Goal: Feedback & Contribution: Submit feedback/report problem

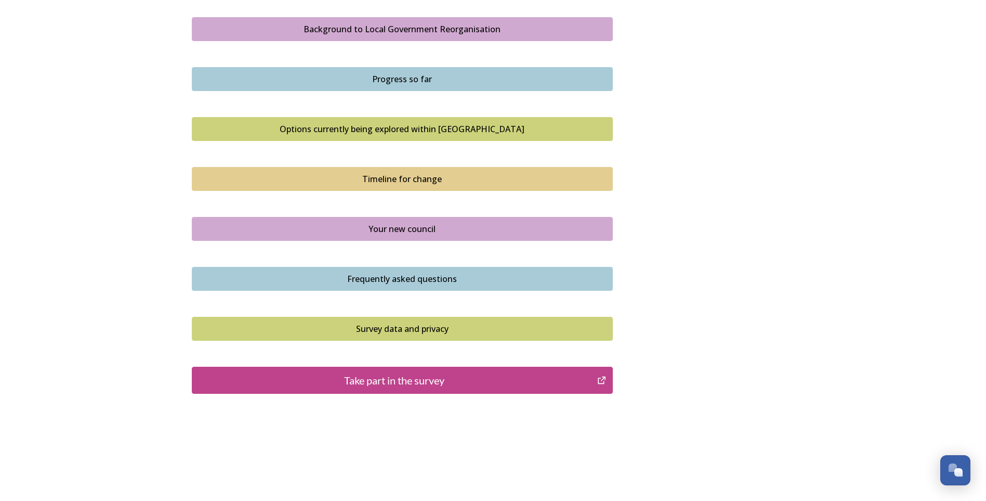
scroll to position [618, 0]
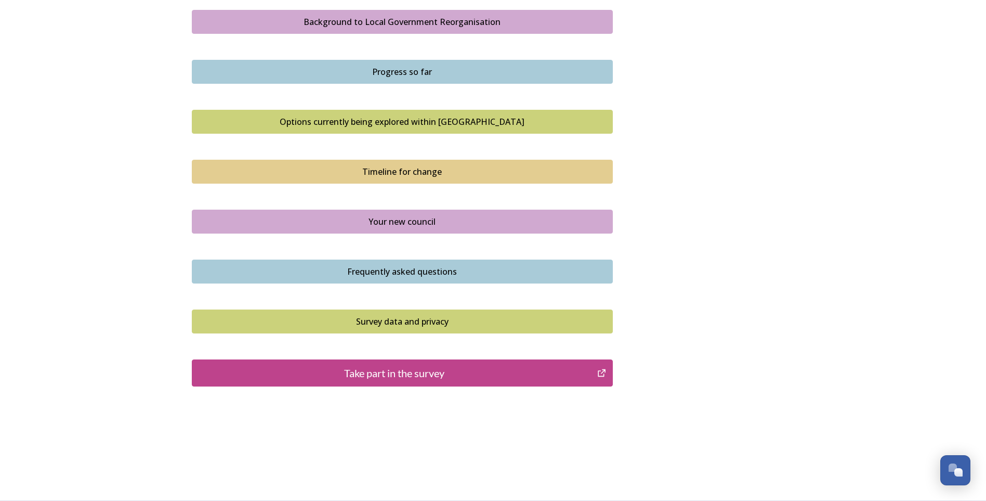
click at [455, 373] on div "Take part in the survey" at bounding box center [395, 373] width 395 height 16
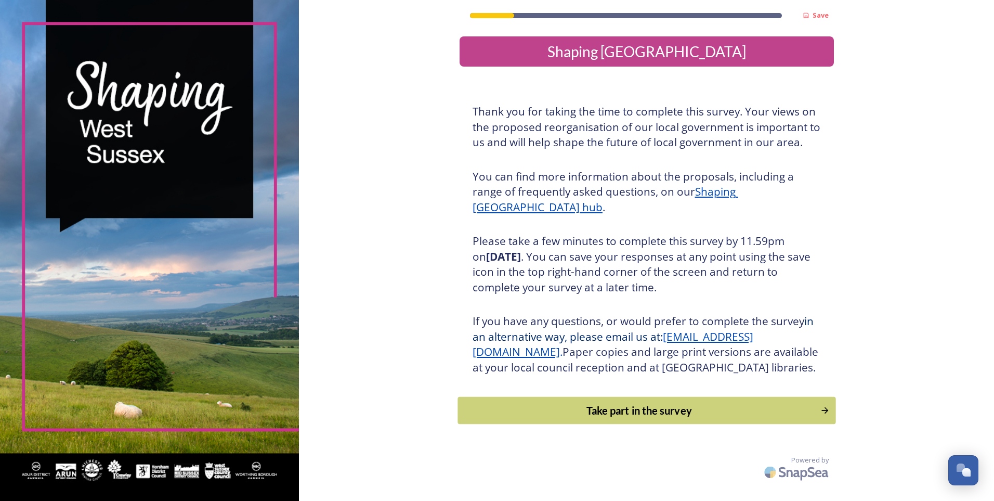
click at [720, 418] on div "Take part in the survey" at bounding box center [638, 410] width 351 height 16
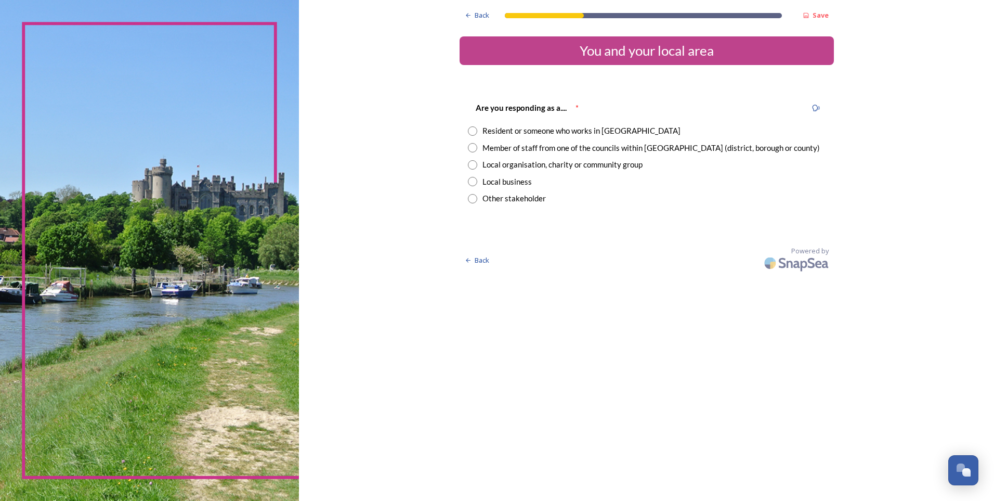
drag, startPoint x: 473, startPoint y: 130, endPoint x: 517, endPoint y: 142, distance: 45.1
click at [473, 131] on input "radio" at bounding box center [472, 130] width 9 height 9
radio input "true"
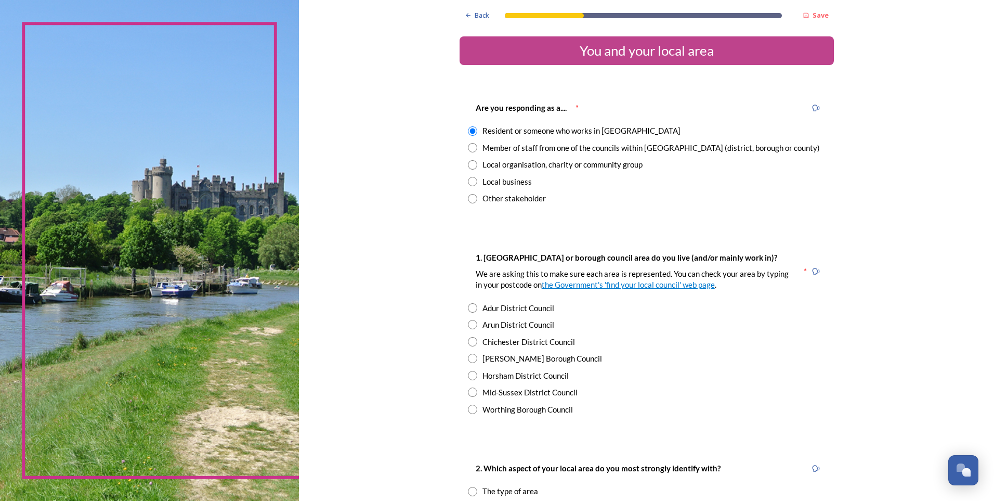
click at [468, 321] on input "radio" at bounding box center [472, 324] width 9 height 9
radio input "true"
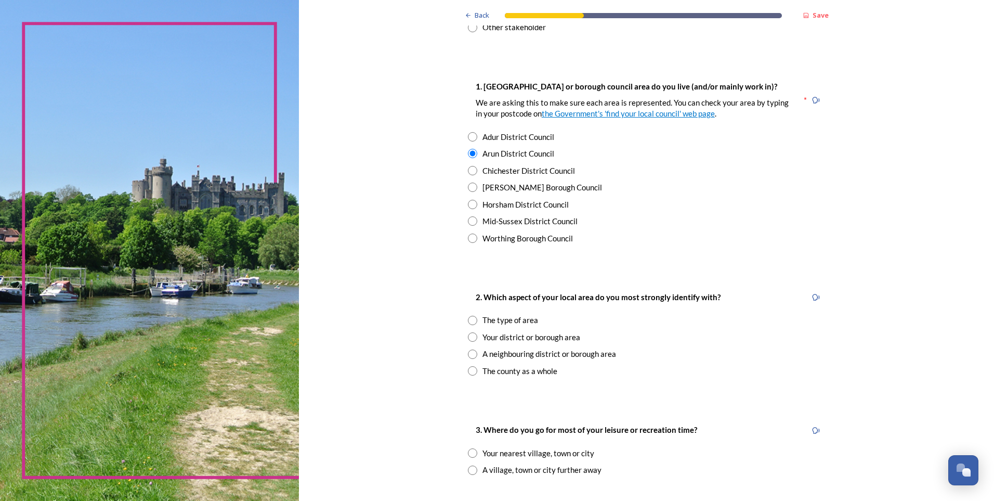
scroll to position [179, 0]
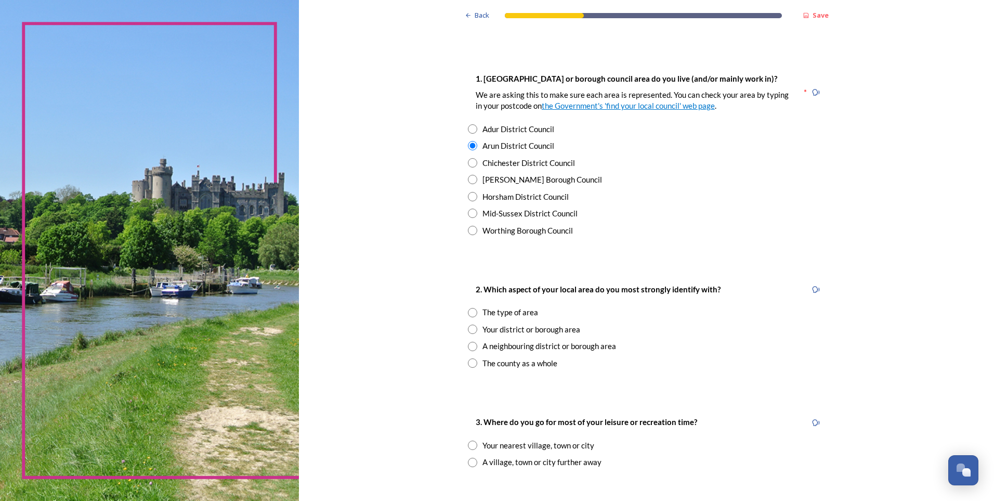
drag, startPoint x: 469, startPoint y: 328, endPoint x: 565, endPoint y: 330, distance: 95.2
click at [469, 328] on input "radio" at bounding box center [472, 328] width 9 height 9
radio input "true"
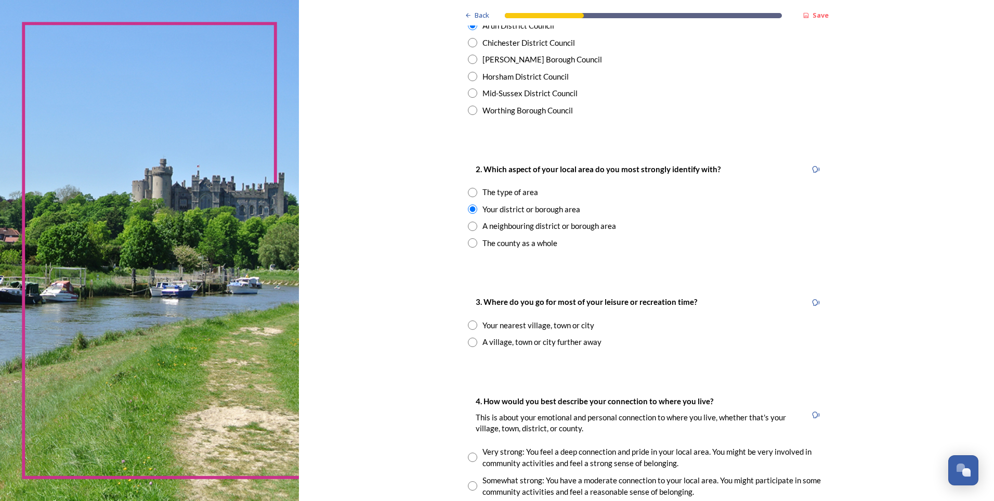
scroll to position [310, 0]
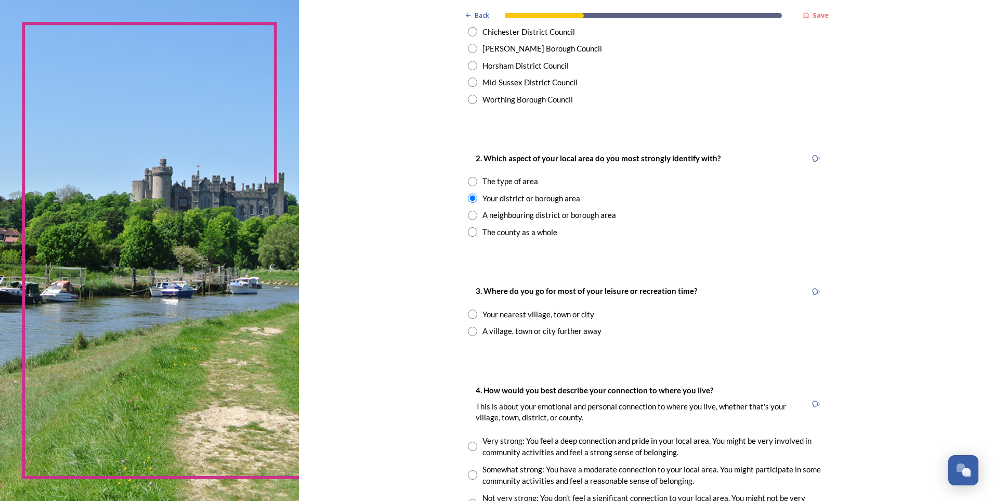
drag, startPoint x: 469, startPoint y: 315, endPoint x: 503, endPoint y: 317, distance: 33.9
click at [473, 314] on input "radio" at bounding box center [472, 313] width 9 height 9
radio input "true"
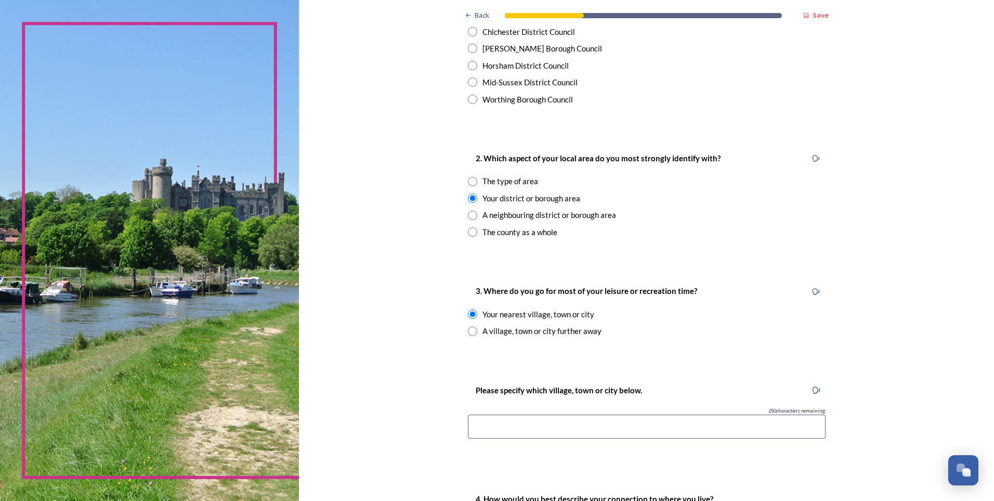
click at [507, 426] on input at bounding box center [647, 426] width 358 height 24
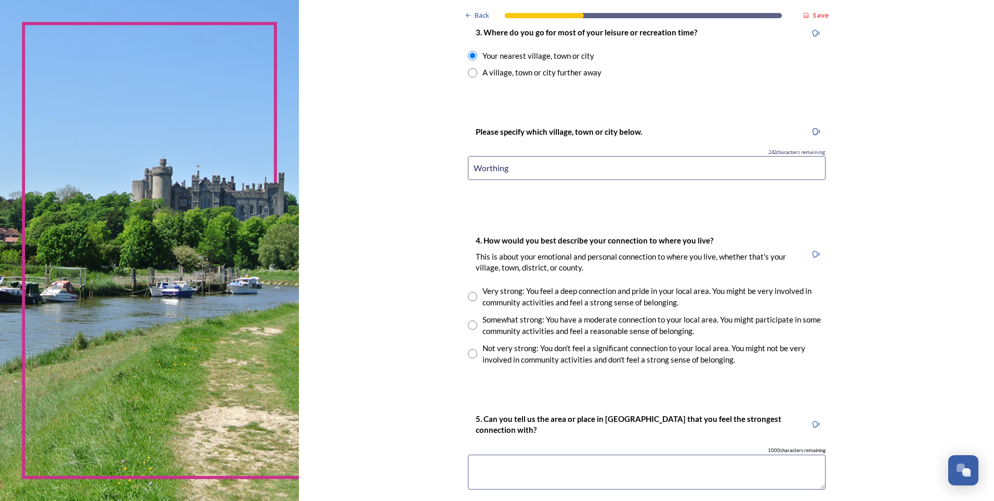
scroll to position [587, 0]
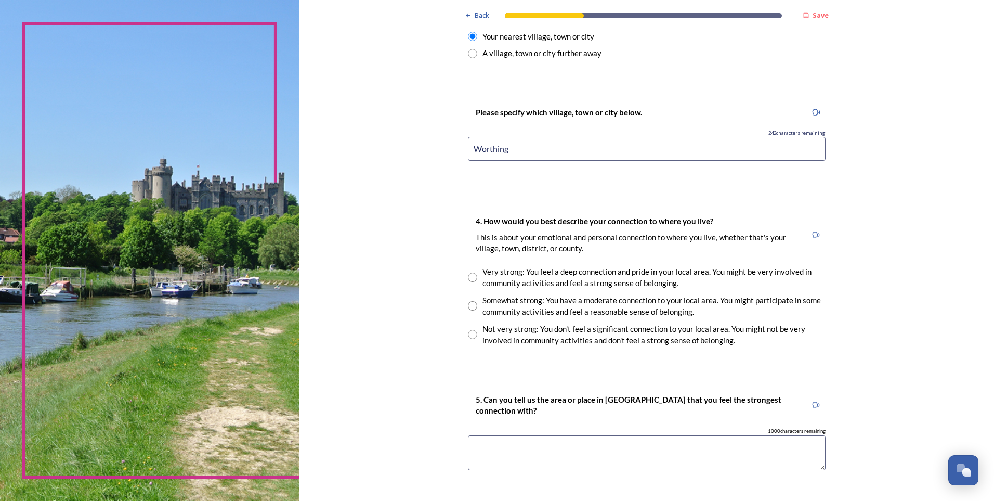
type input "Worthing"
click at [468, 307] on input "radio" at bounding box center [472, 305] width 9 height 9
radio input "true"
click at [505, 447] on textarea at bounding box center [647, 452] width 358 height 35
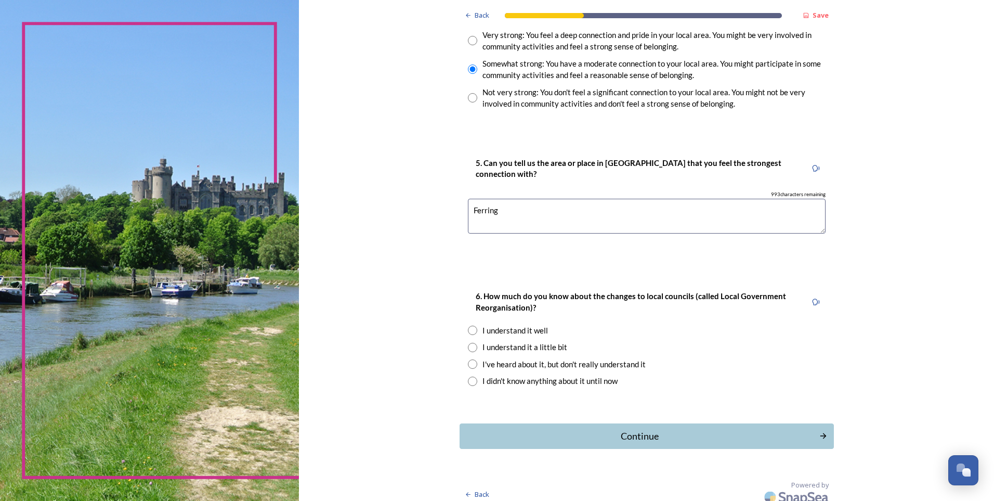
scroll to position [826, 0]
type textarea "Ferring"
click at [468, 348] on input "radio" at bounding box center [472, 345] width 9 height 9
radio input "true"
click at [620, 429] on div "Continue" at bounding box center [639, 434] width 352 height 14
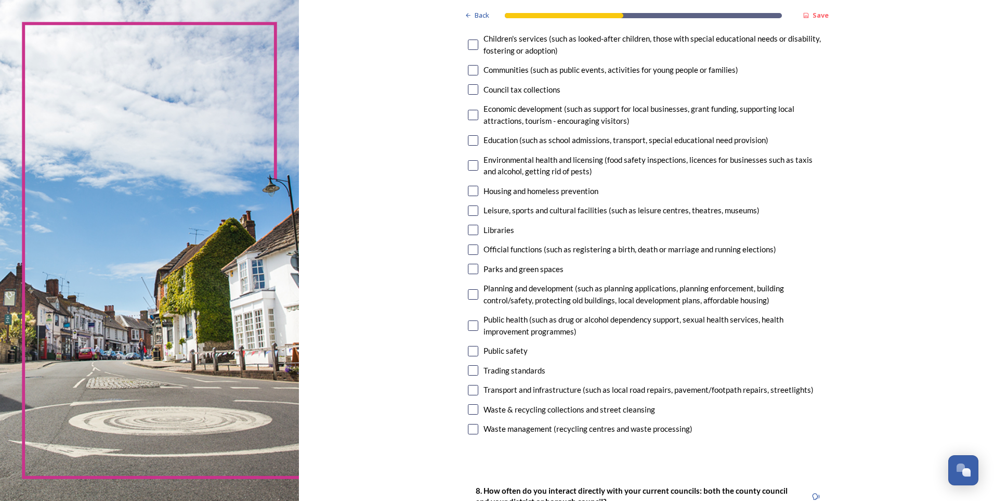
scroll to position [142, 0]
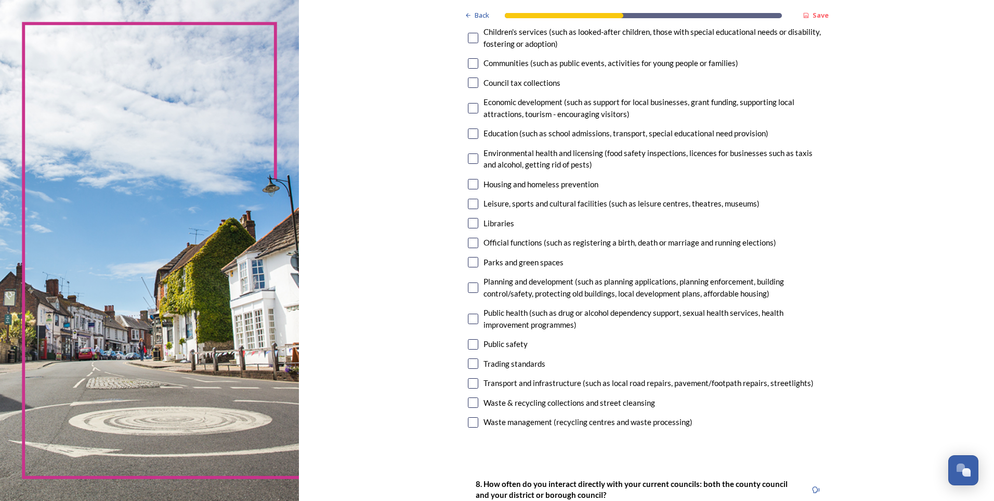
click at [469, 406] on input "checkbox" at bounding box center [473, 402] width 10 height 10
checkbox input "true"
click at [469, 224] on input "checkbox" at bounding box center [473, 223] width 10 height 10
checkbox input "true"
click at [469, 203] on input "checkbox" at bounding box center [473, 204] width 10 height 10
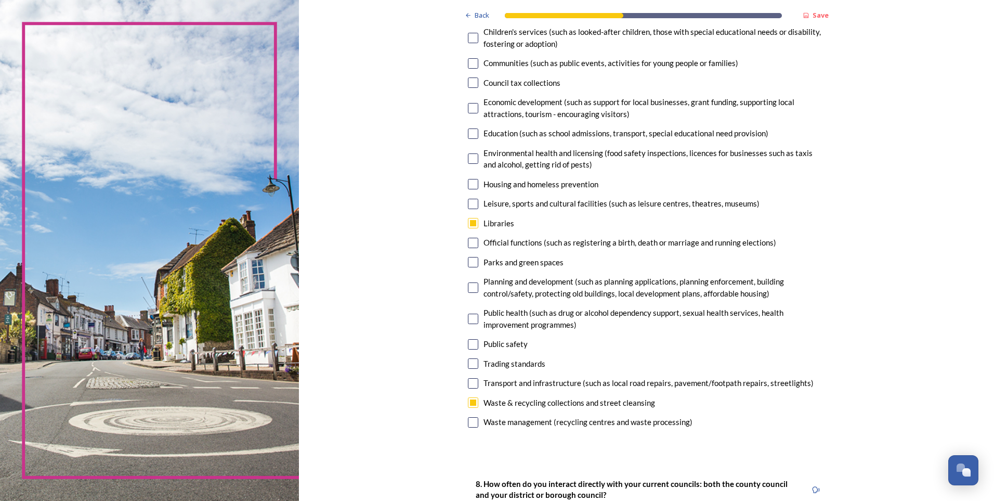
checkbox input "true"
click at [468, 382] on input "checkbox" at bounding box center [473, 383] width 10 height 10
checkbox input "true"
click at [472, 63] on input "checkbox" at bounding box center [473, 63] width 10 height 10
checkbox input "true"
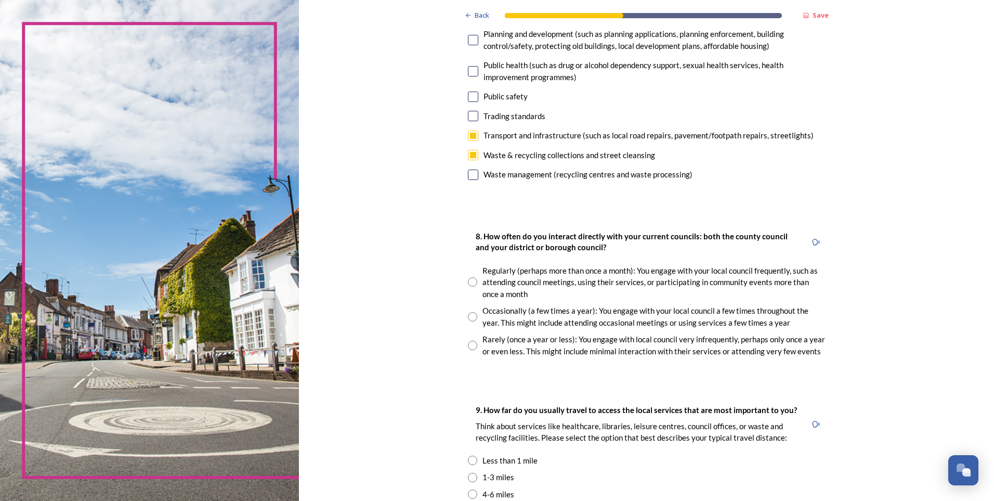
scroll to position [426, 0]
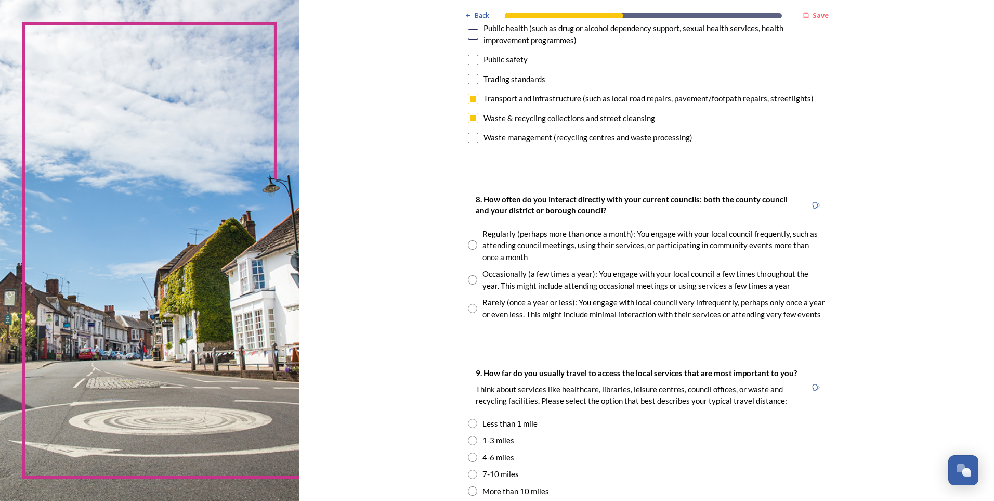
click at [468, 277] on input "radio" at bounding box center [472, 279] width 9 height 9
radio input "true"
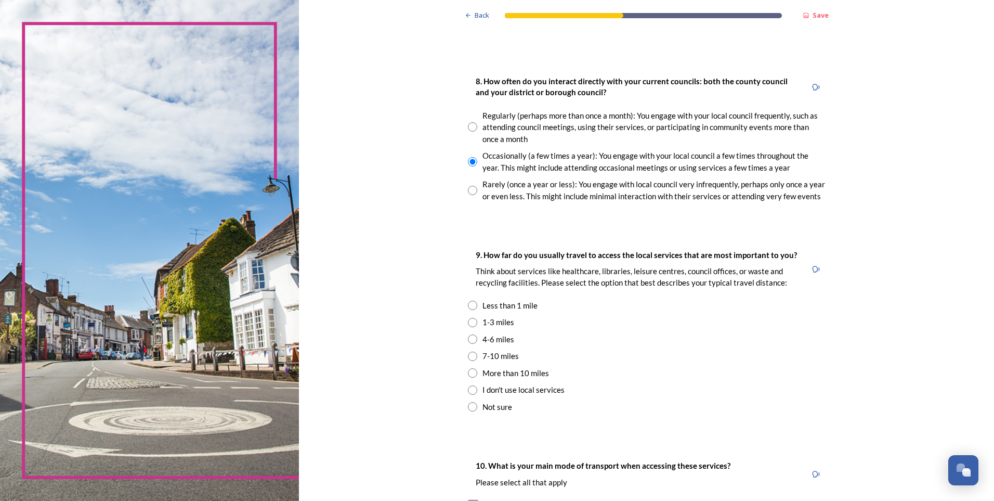
scroll to position [556, 0]
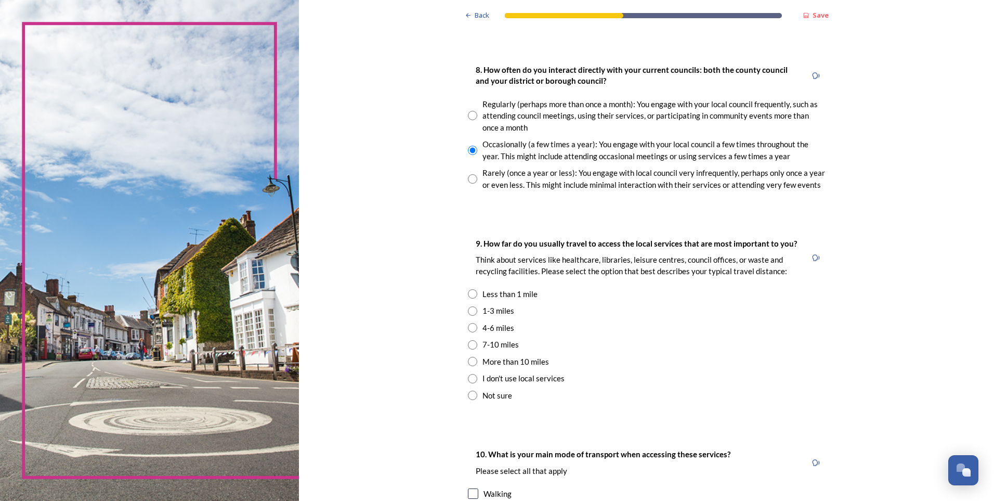
drag, startPoint x: 468, startPoint y: 327, endPoint x: 548, endPoint y: 334, distance: 80.4
click at [471, 327] on input "radio" at bounding box center [472, 327] width 9 height 9
radio input "true"
click at [471, 312] on input "radio" at bounding box center [472, 310] width 9 height 9
radio input "true"
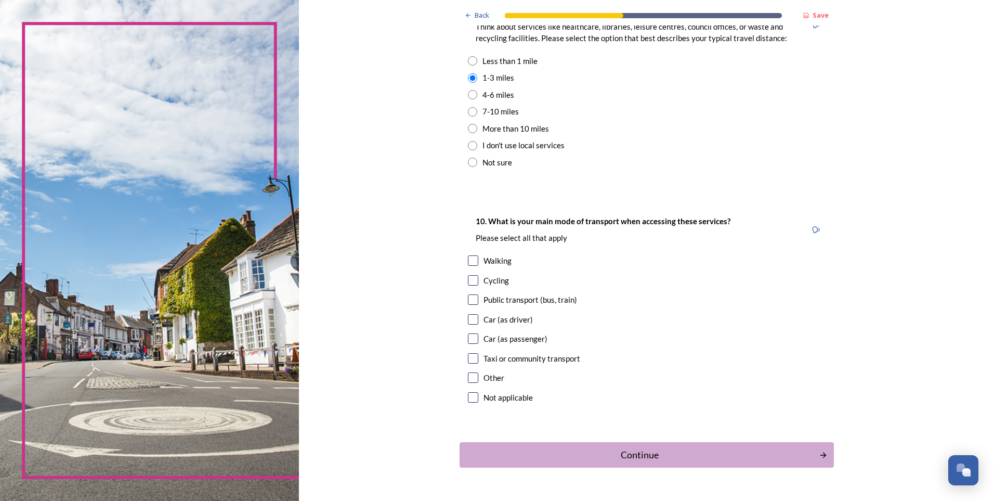
scroll to position [797, 0]
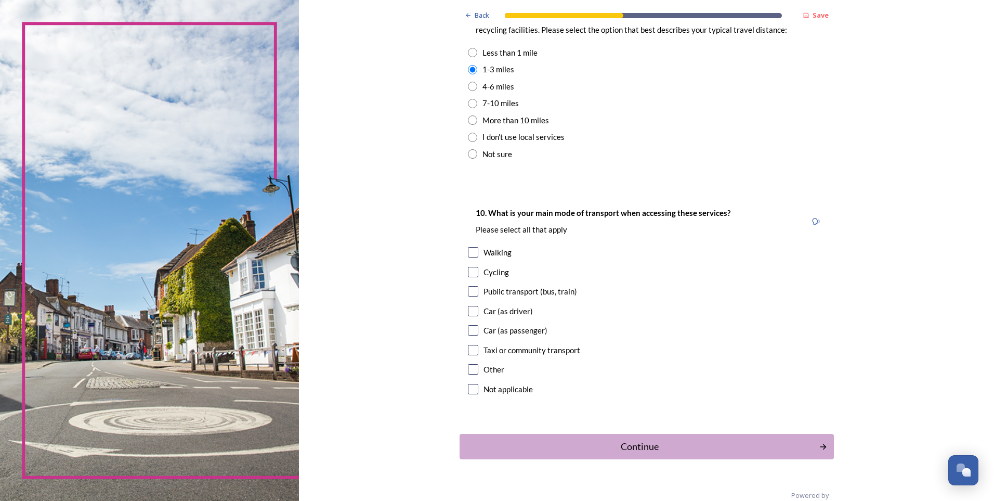
click at [470, 255] on input "checkbox" at bounding box center [473, 252] width 10 height 10
checkbox input "true"
click at [468, 291] on input "checkbox" at bounding box center [473, 291] width 10 height 10
checkbox input "true"
click at [469, 311] on input "checkbox" at bounding box center [473, 311] width 10 height 10
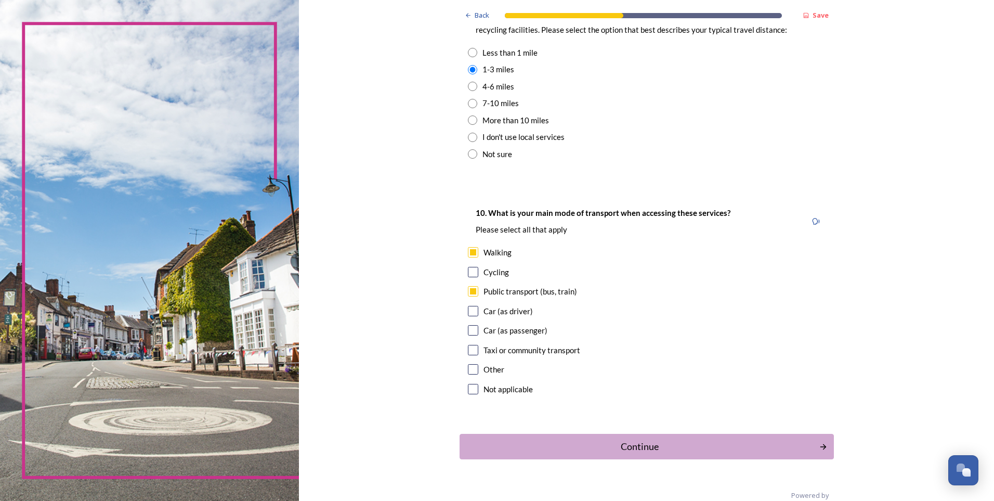
checkbox input "true"
click at [787, 450] on div "Continue" at bounding box center [639, 446] width 352 height 14
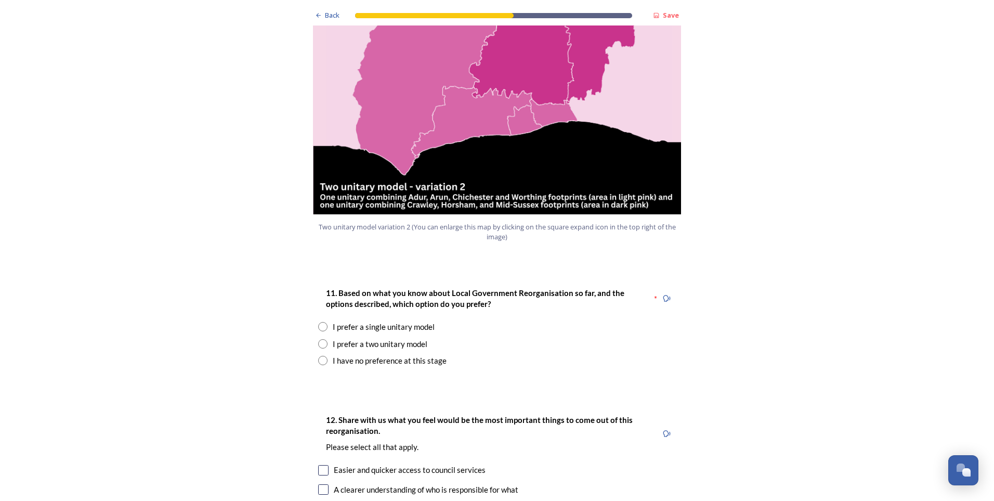
scroll to position [1193, 0]
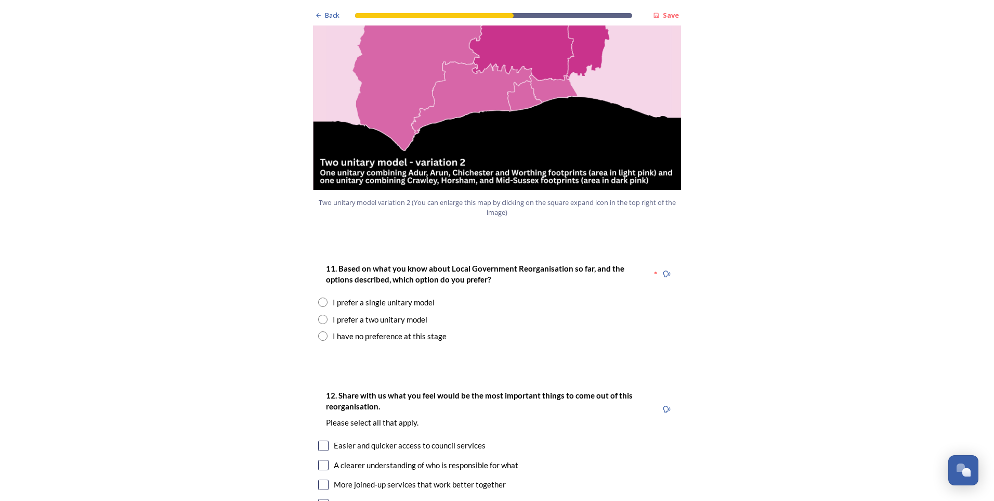
click at [322, 297] on input "radio" at bounding box center [322, 301] width 9 height 9
radio input "true"
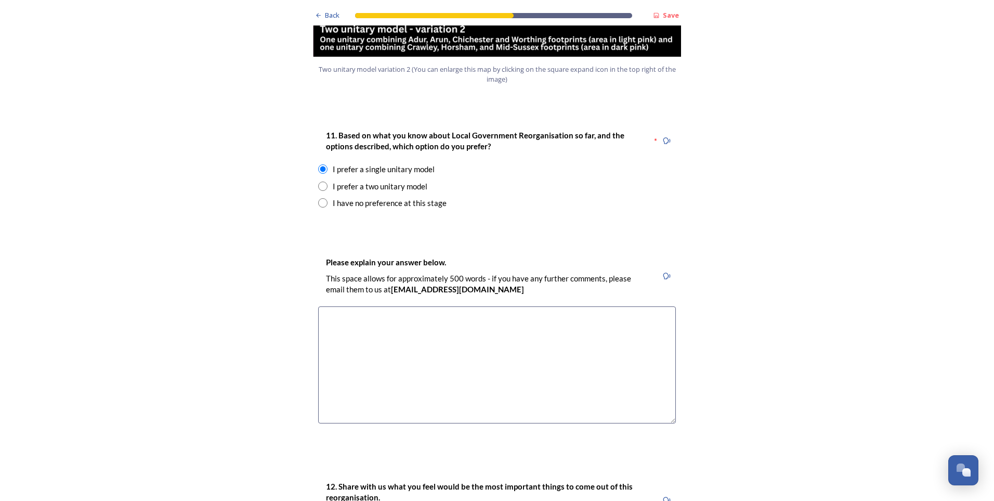
scroll to position [1363, 0]
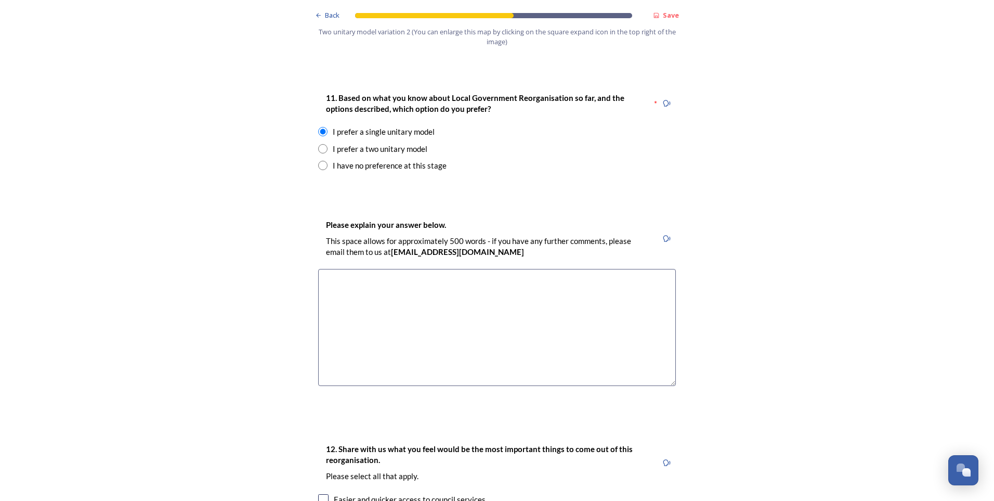
click at [346, 269] on textarea at bounding box center [497, 327] width 358 height 117
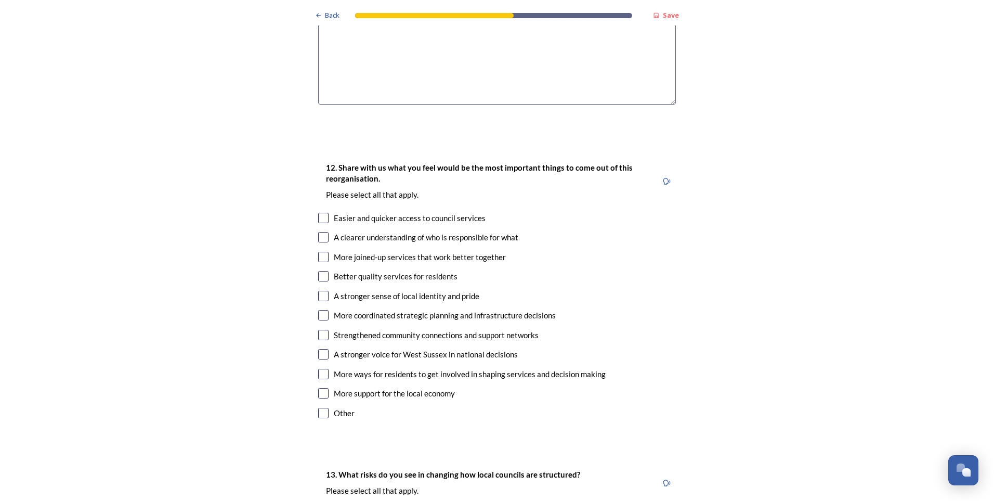
scroll to position [1648, 0]
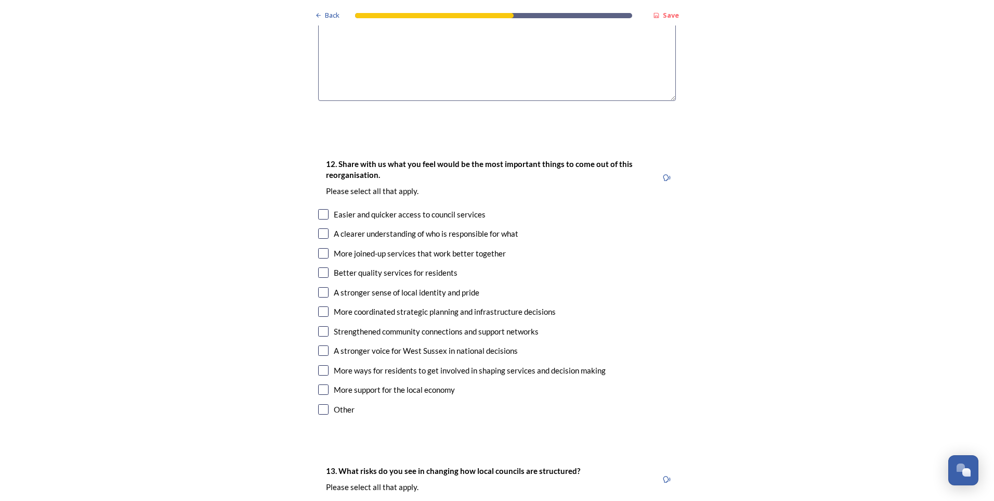
type textarea "Probably the least disruptive change possible"
click at [321, 209] on input "checkbox" at bounding box center [323, 214] width 10 height 10
checkbox input "true"
click at [318, 228] on input "checkbox" at bounding box center [323, 233] width 10 height 10
checkbox input "true"
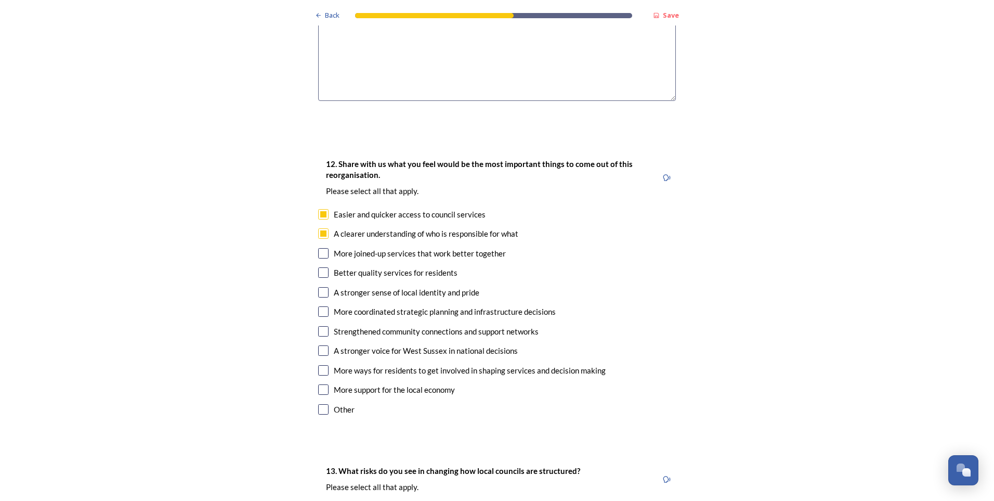
drag, startPoint x: 319, startPoint y: 225, endPoint x: 321, endPoint y: 232, distance: 6.9
click at [320, 248] on input "checkbox" at bounding box center [323, 253] width 10 height 10
checkbox input "true"
click at [324, 267] on input "checkbox" at bounding box center [323, 272] width 10 height 10
checkbox input "true"
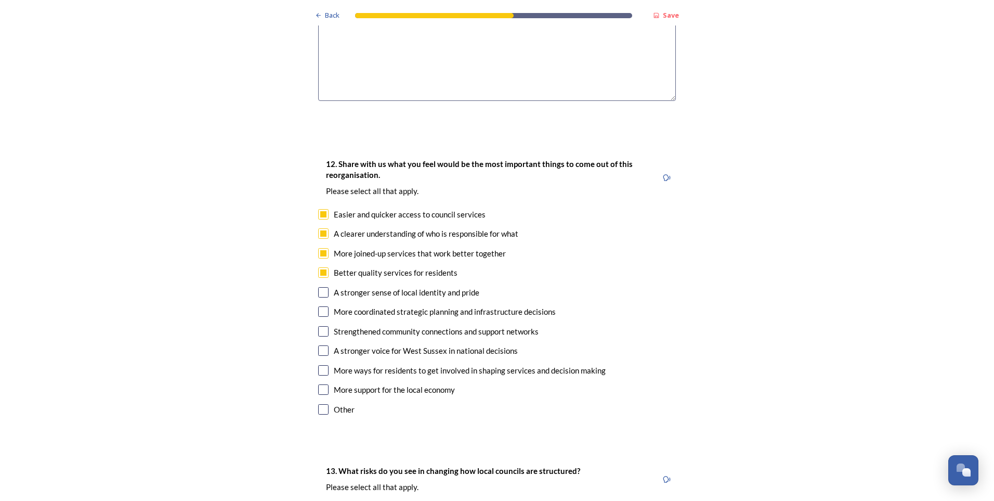
click at [319, 306] on input "checkbox" at bounding box center [323, 311] width 10 height 10
checkbox input "true"
click at [319, 326] on input "checkbox" at bounding box center [323, 331] width 10 height 10
checkbox input "true"
click at [318, 345] on input "checkbox" at bounding box center [323, 350] width 10 height 10
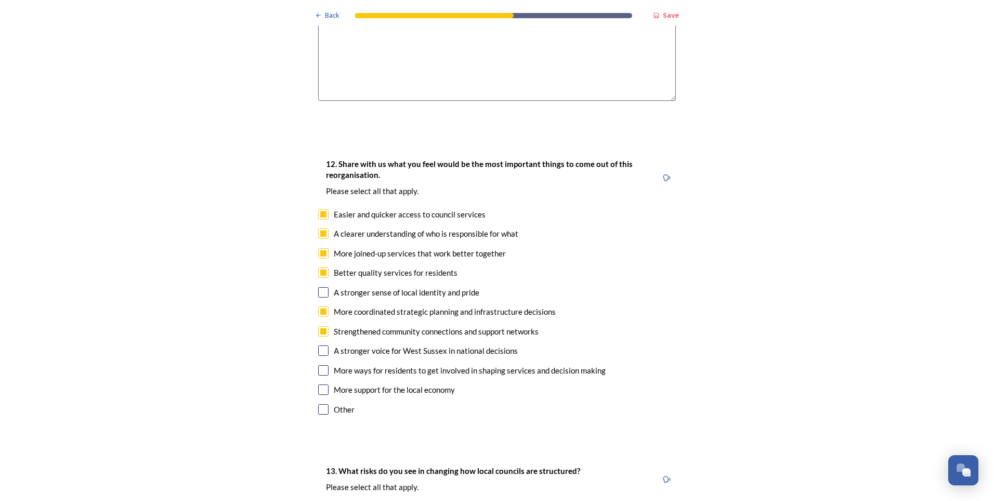
checkbox input "true"
click at [320, 365] on input "checkbox" at bounding box center [323, 370] width 10 height 10
checkbox input "true"
click at [318, 384] on input "checkbox" at bounding box center [323, 389] width 10 height 10
checkbox input "true"
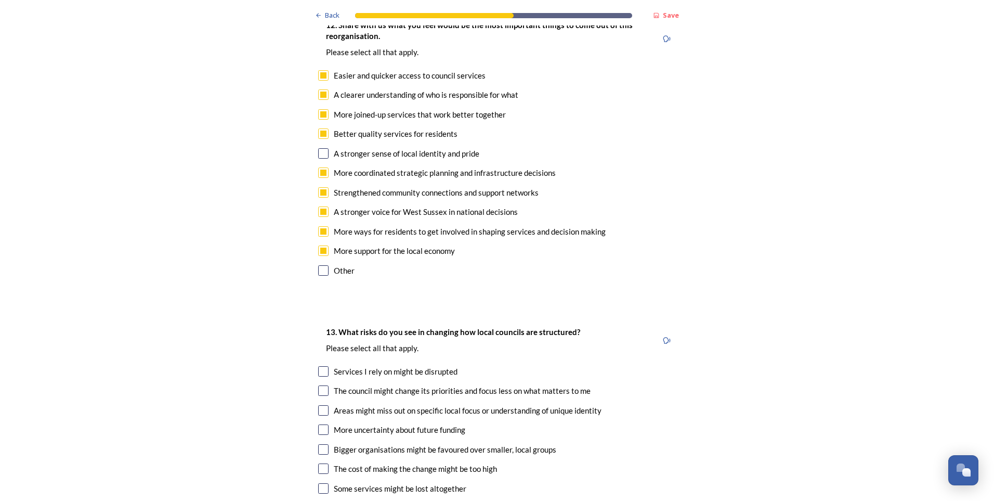
scroll to position [1877, 0]
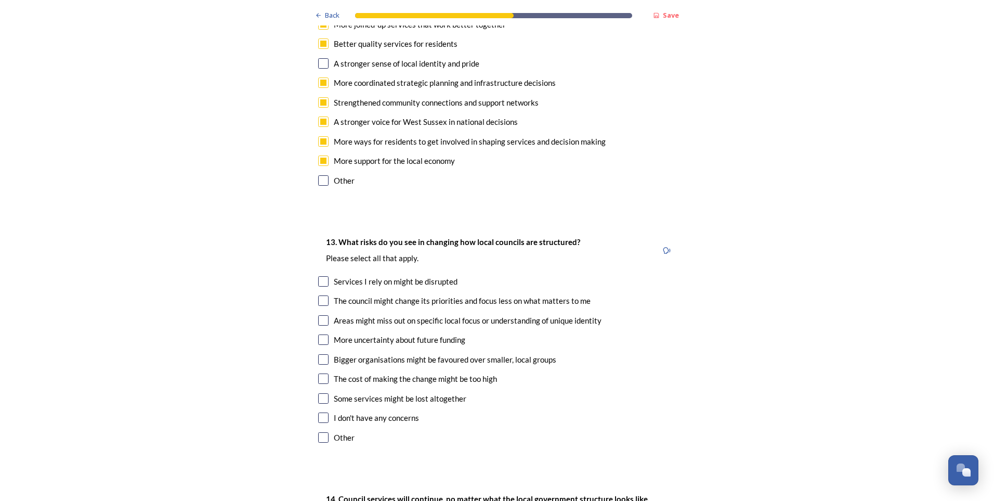
click at [318, 276] on input "checkbox" at bounding box center [323, 281] width 10 height 10
checkbox input "true"
click at [318, 295] on input "checkbox" at bounding box center [323, 300] width 10 height 10
checkbox input "true"
click at [320, 315] on input "checkbox" at bounding box center [323, 320] width 10 height 10
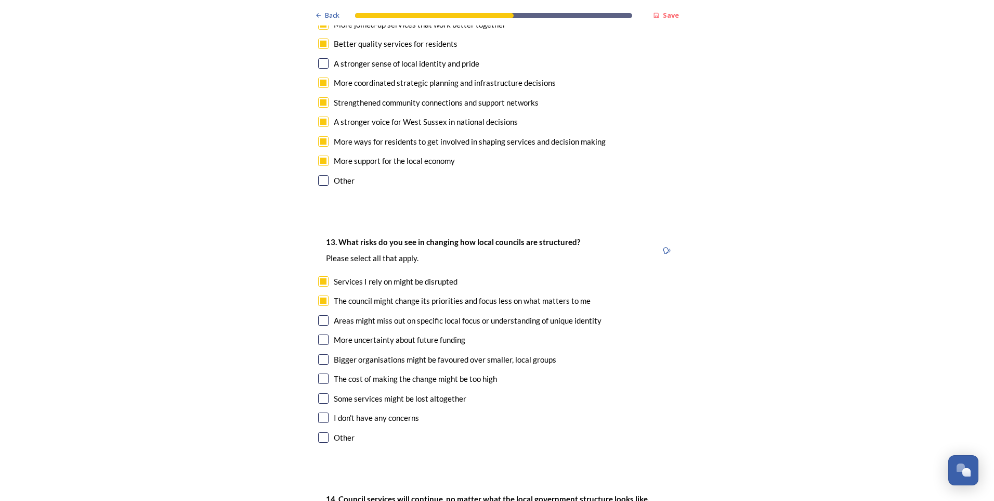
checkbox input "true"
click at [319, 373] on input "checkbox" at bounding box center [323, 378] width 10 height 10
checkbox input "true"
click at [319, 393] on input "checkbox" at bounding box center [323, 398] width 10 height 10
checkbox input "true"
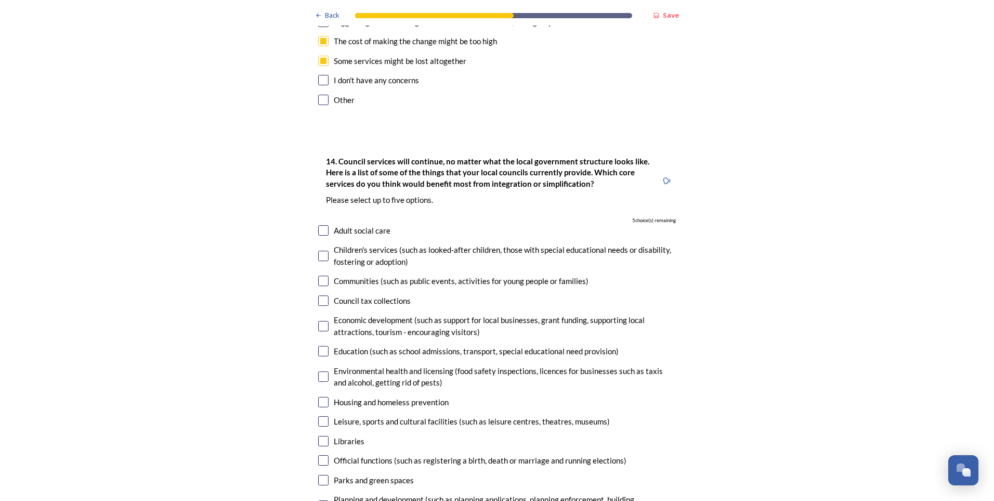
scroll to position [2229, 0]
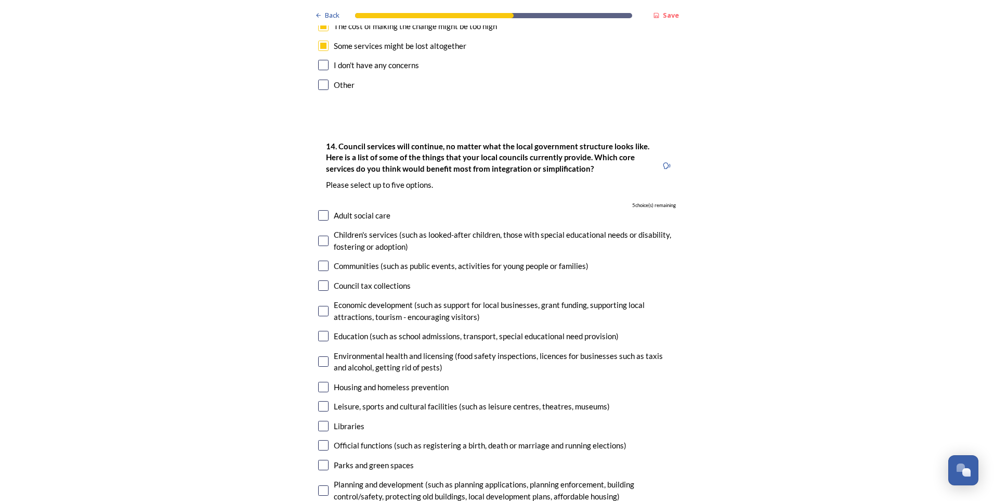
click at [320, 306] on input "checkbox" at bounding box center [323, 311] width 10 height 10
checkbox input "true"
click at [323, 356] on input "checkbox" at bounding box center [323, 361] width 10 height 10
checkbox input "true"
drag, startPoint x: 319, startPoint y: 374, endPoint x: 315, endPoint y: 395, distance: 21.7
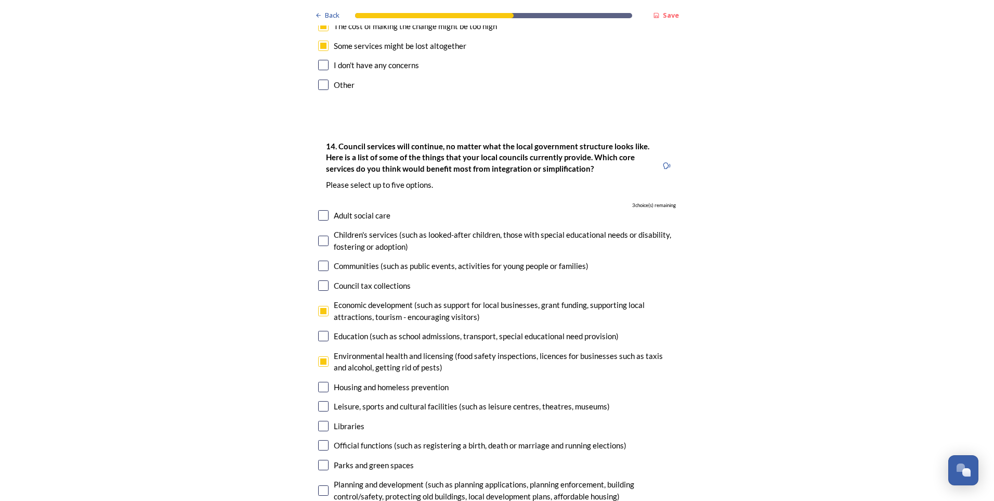
click at [319, 401] on input "checkbox" at bounding box center [323, 406] width 10 height 10
checkbox input "true"
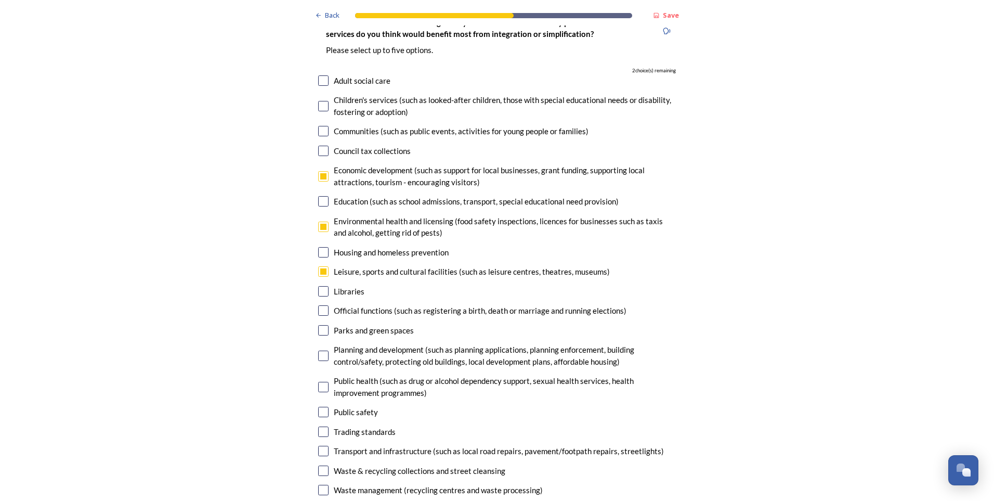
scroll to position [2375, 0]
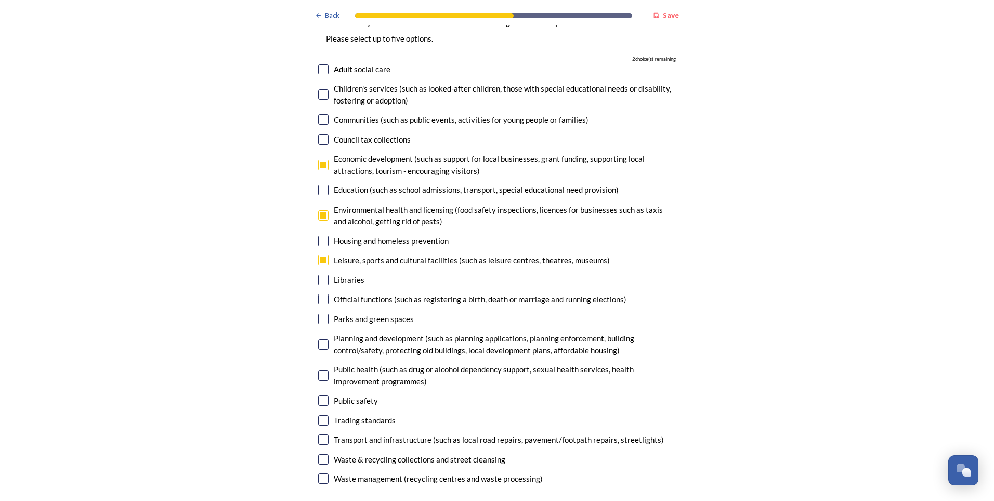
click at [323, 434] on input "checkbox" at bounding box center [323, 439] width 10 height 10
checkbox input "true"
click at [321, 454] on input "checkbox" at bounding box center [323, 459] width 10 height 10
checkbox input "true"
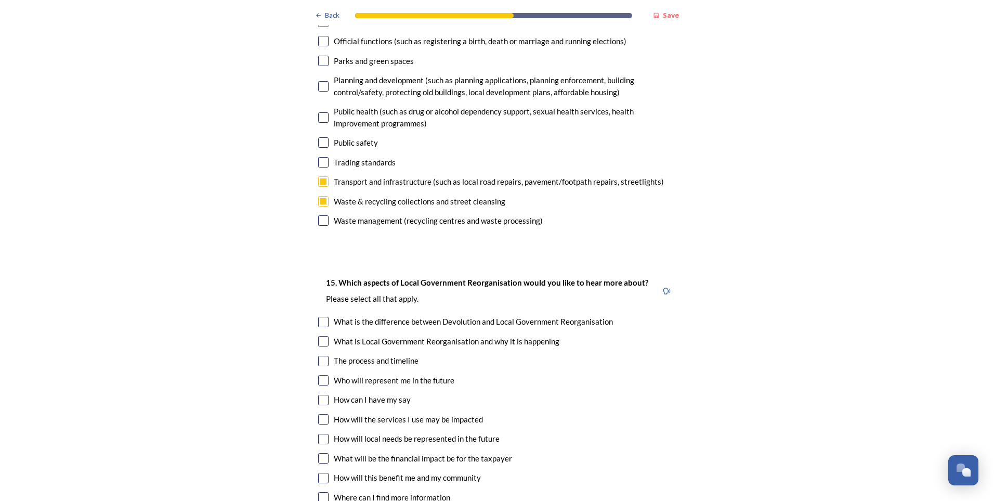
scroll to position [2648, 0]
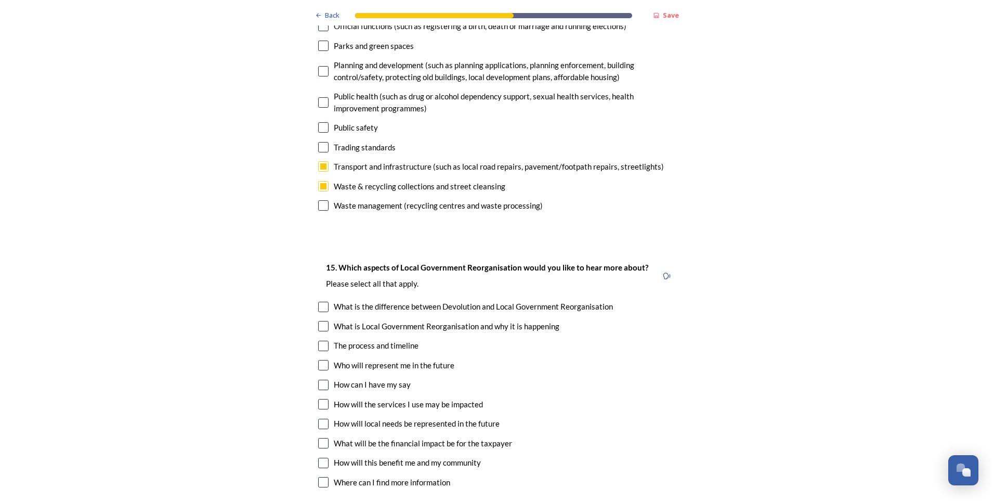
click at [318, 302] on input "checkbox" at bounding box center [323, 307] width 10 height 10
checkbox input "true"
click at [318, 341] on input "checkbox" at bounding box center [323, 346] width 10 height 10
checkbox input "true"
click at [321, 438] on input "checkbox" at bounding box center [323, 443] width 10 height 10
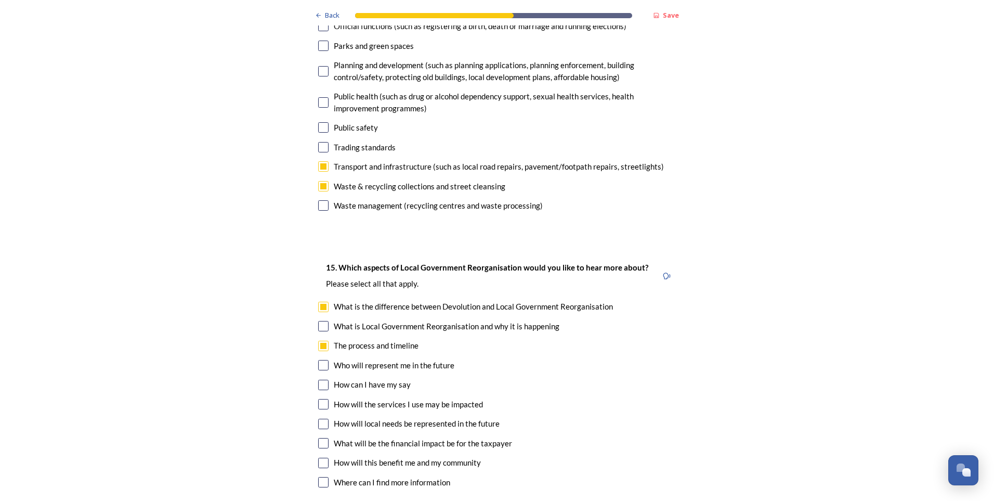
checkbox input "true"
click at [320, 457] on input "checkbox" at bounding box center [323, 462] width 10 height 10
checkbox input "true"
click at [320, 380] on input "checkbox" at bounding box center [323, 385] width 10 height 10
checkbox input "true"
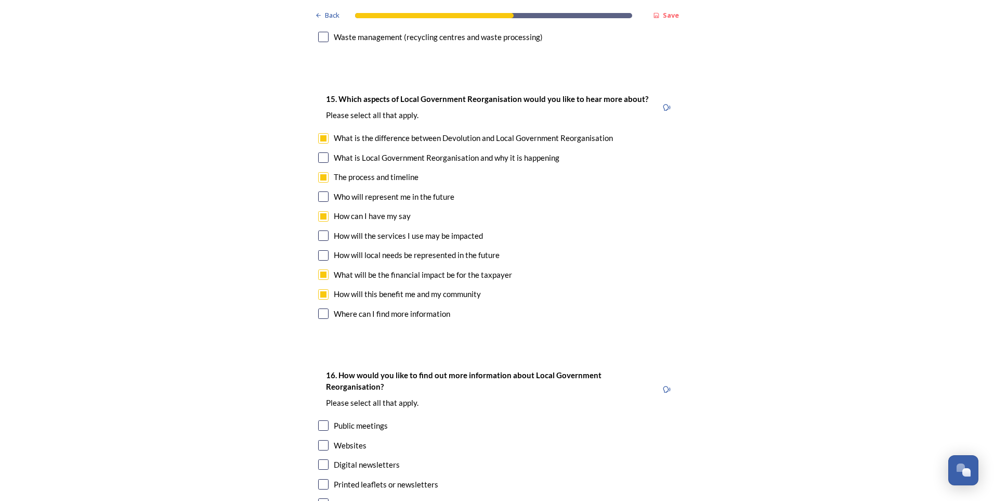
scroll to position [2843, 0]
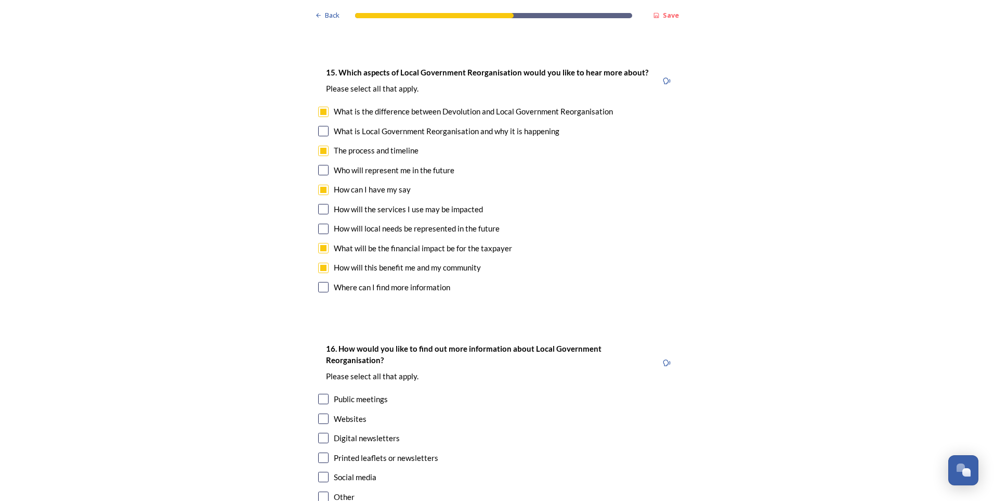
click at [320, 394] on input "checkbox" at bounding box center [323, 399] width 10 height 10
checkbox input "true"
click at [318, 413] on input "checkbox" at bounding box center [323, 418] width 10 height 10
checkbox input "true"
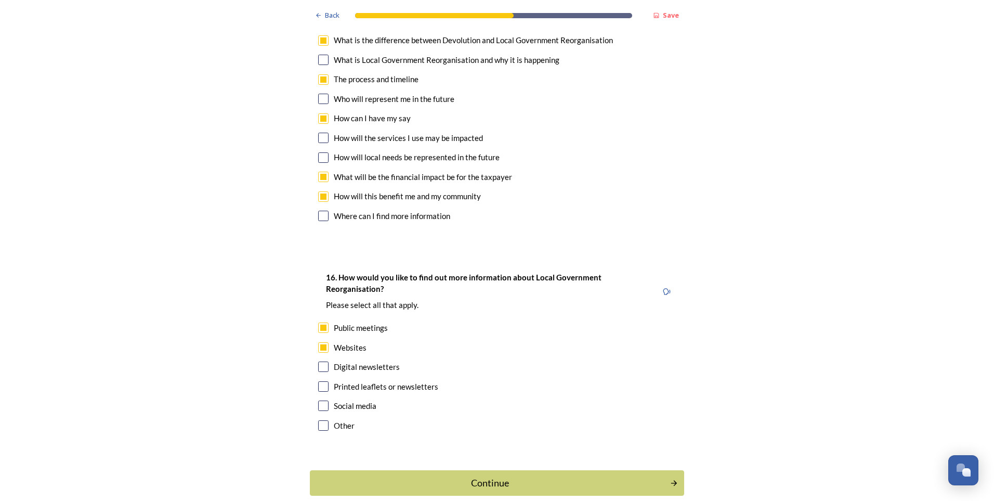
scroll to position [2939, 0]
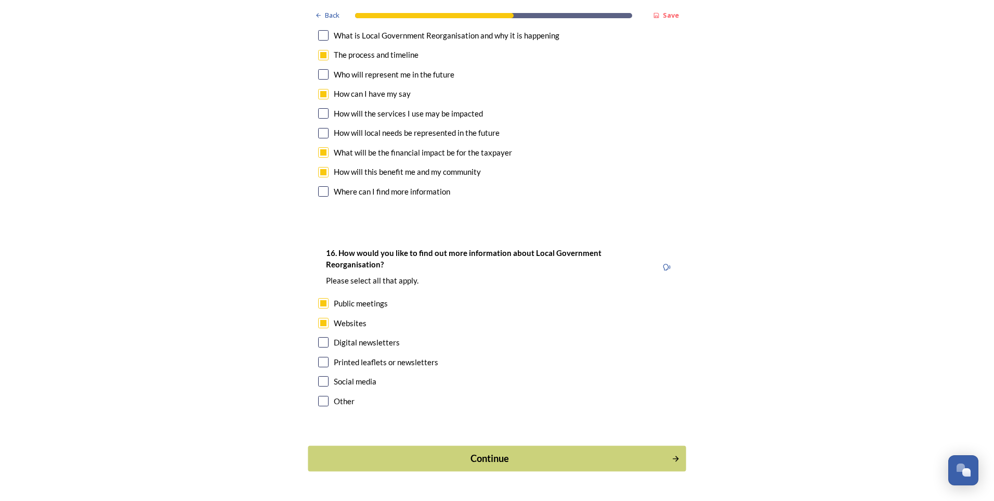
click at [536, 451] on div "Continue" at bounding box center [490, 458] width 352 height 14
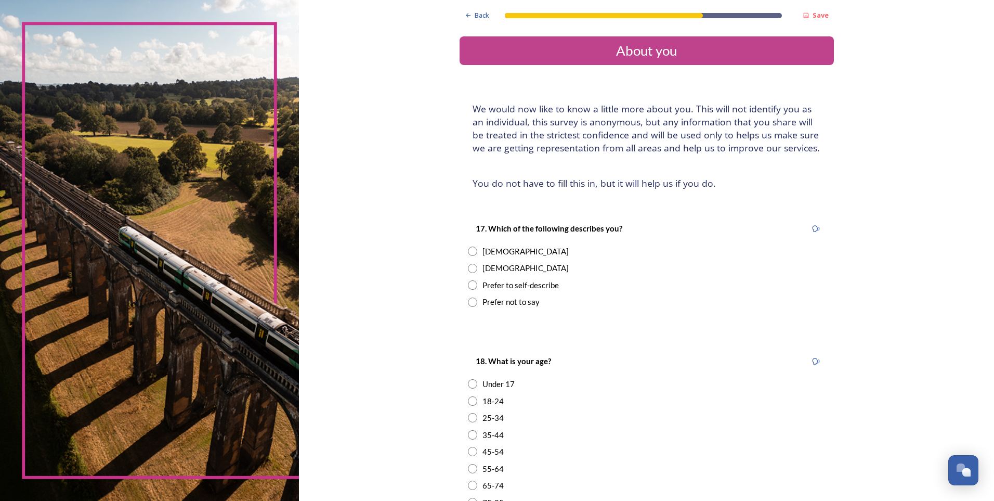
click at [468, 268] on input "radio" at bounding box center [472, 268] width 9 height 9
radio input "true"
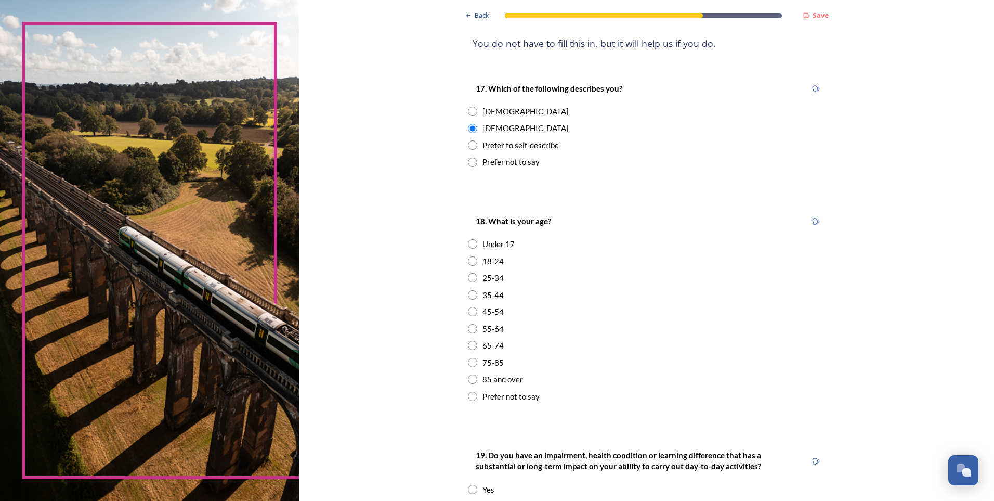
scroll to position [142, 0]
click at [468, 328] on input "radio" at bounding box center [472, 326] width 9 height 9
radio input "true"
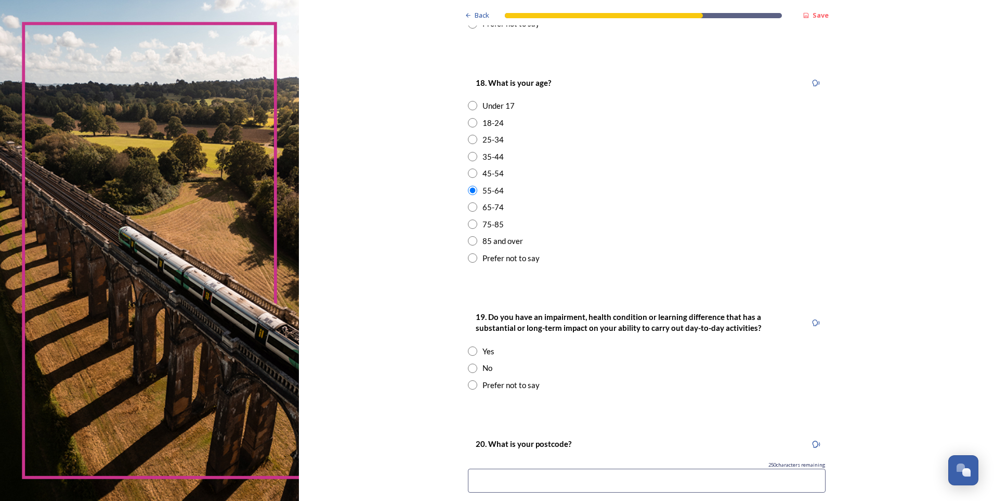
scroll to position [286, 0]
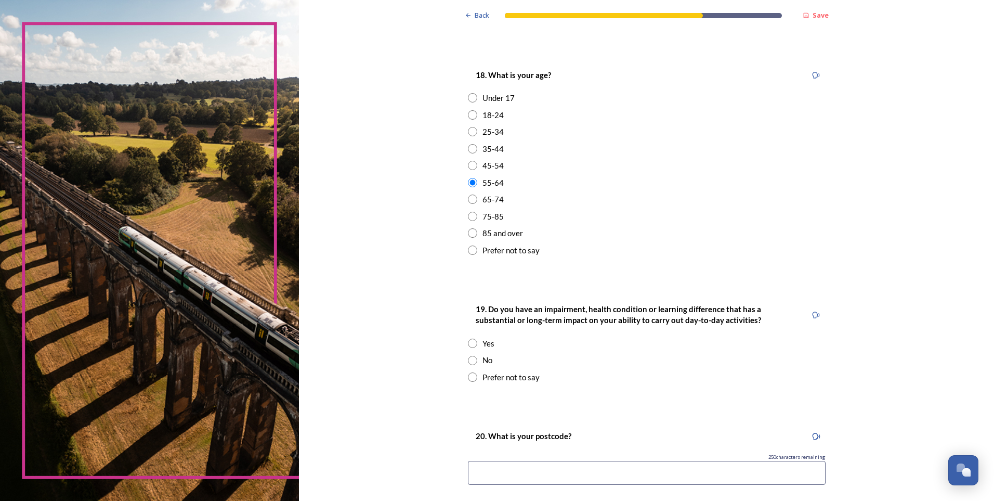
drag, startPoint x: 470, startPoint y: 362, endPoint x: 490, endPoint y: 366, distance: 19.7
click at [471, 361] on input "radio" at bounding box center [472, 360] width 9 height 9
radio input "true"
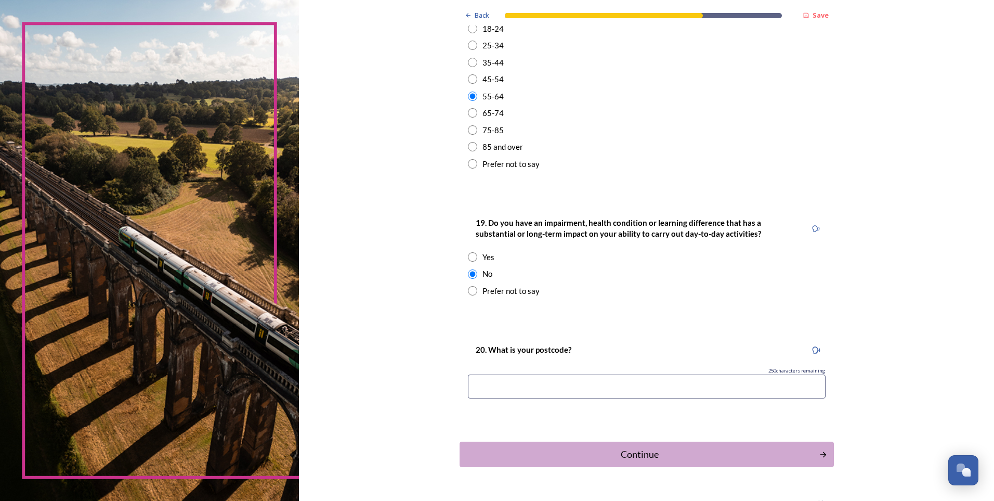
scroll to position [388, 0]
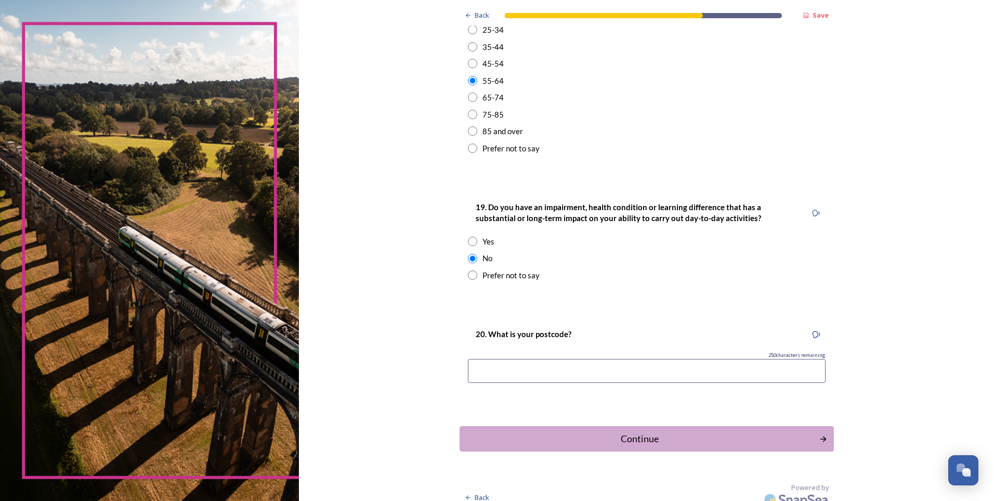
click at [511, 369] on input at bounding box center [647, 371] width 358 height 24
type input "BN12 5BZ"
click at [777, 433] on div "Continue" at bounding box center [639, 438] width 352 height 14
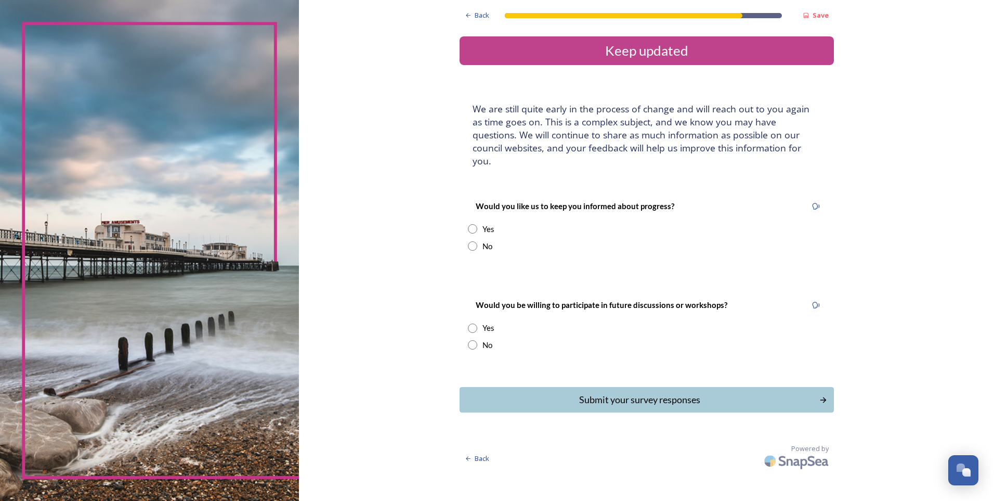
click at [473, 224] on input "radio" at bounding box center [472, 228] width 9 height 9
radio input "true"
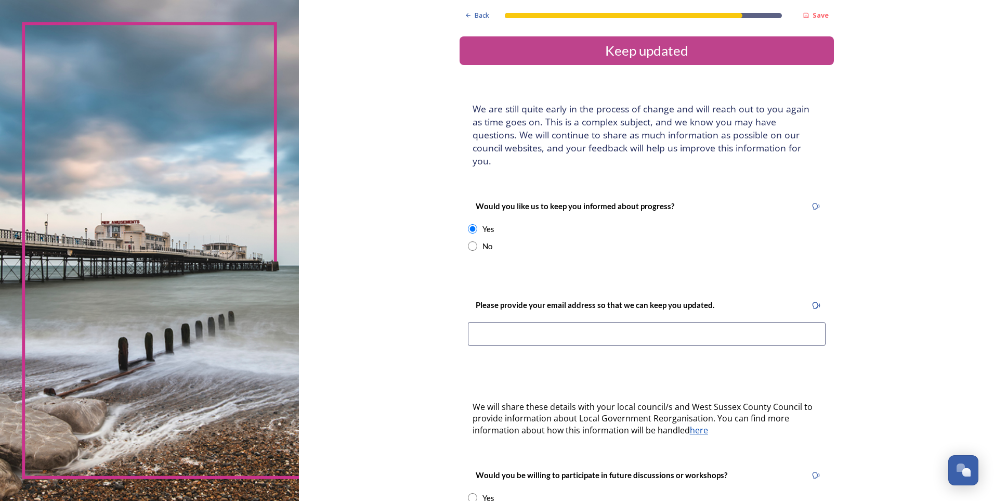
click at [469, 241] on input "radio" at bounding box center [472, 245] width 9 height 9
radio input "true"
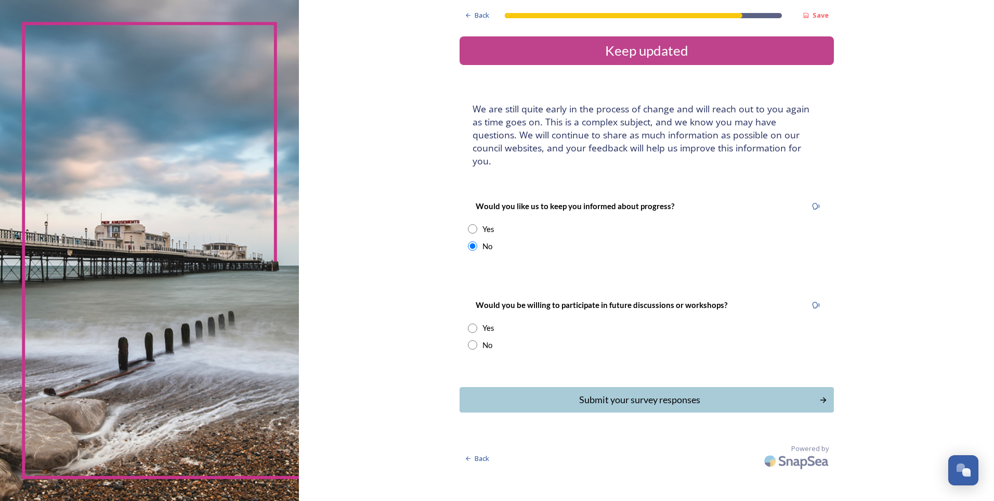
click at [472, 340] on input "radio" at bounding box center [472, 344] width 9 height 9
radio input "true"
click at [600, 392] on div "Submit your survey responses" at bounding box center [639, 399] width 352 height 14
